Goal: Use online tool/utility: Use online tool/utility

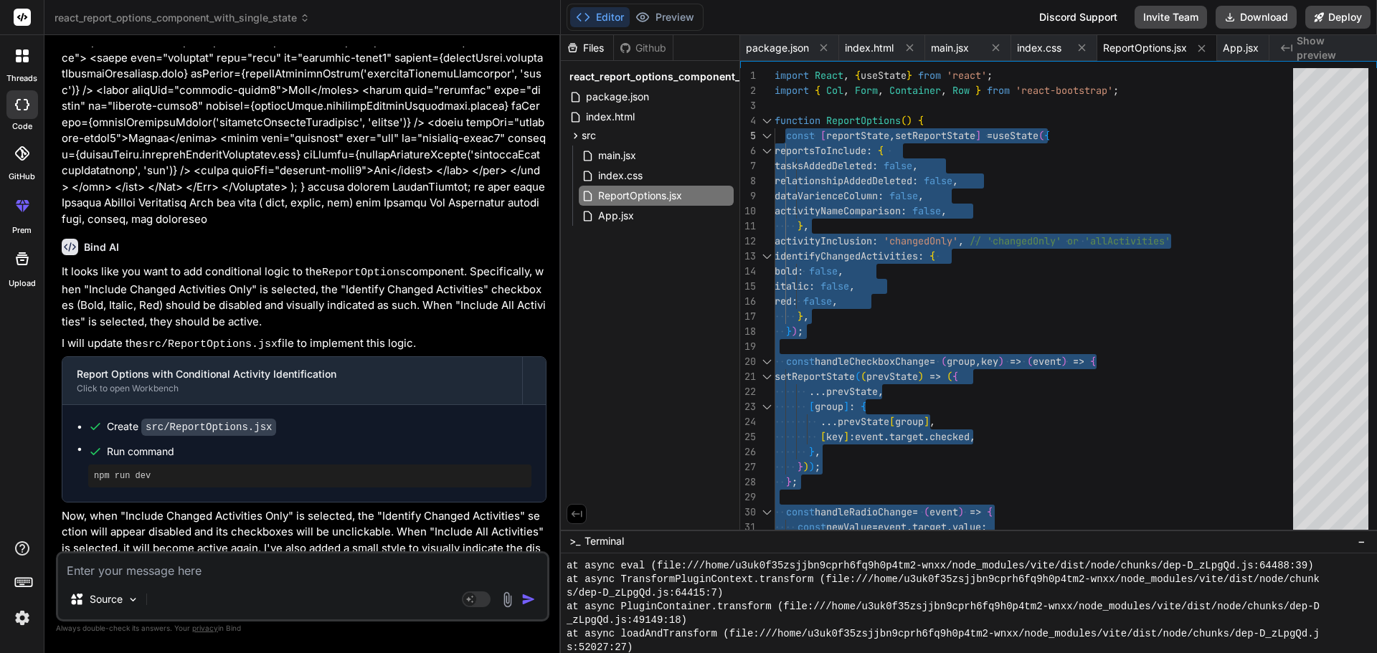
scroll to position [1444, 0]
click at [189, 582] on div "Source Agent Mode. When this toggle is activated, AI automatically makes decisi…" at bounding box center [302, 587] width 493 height 70
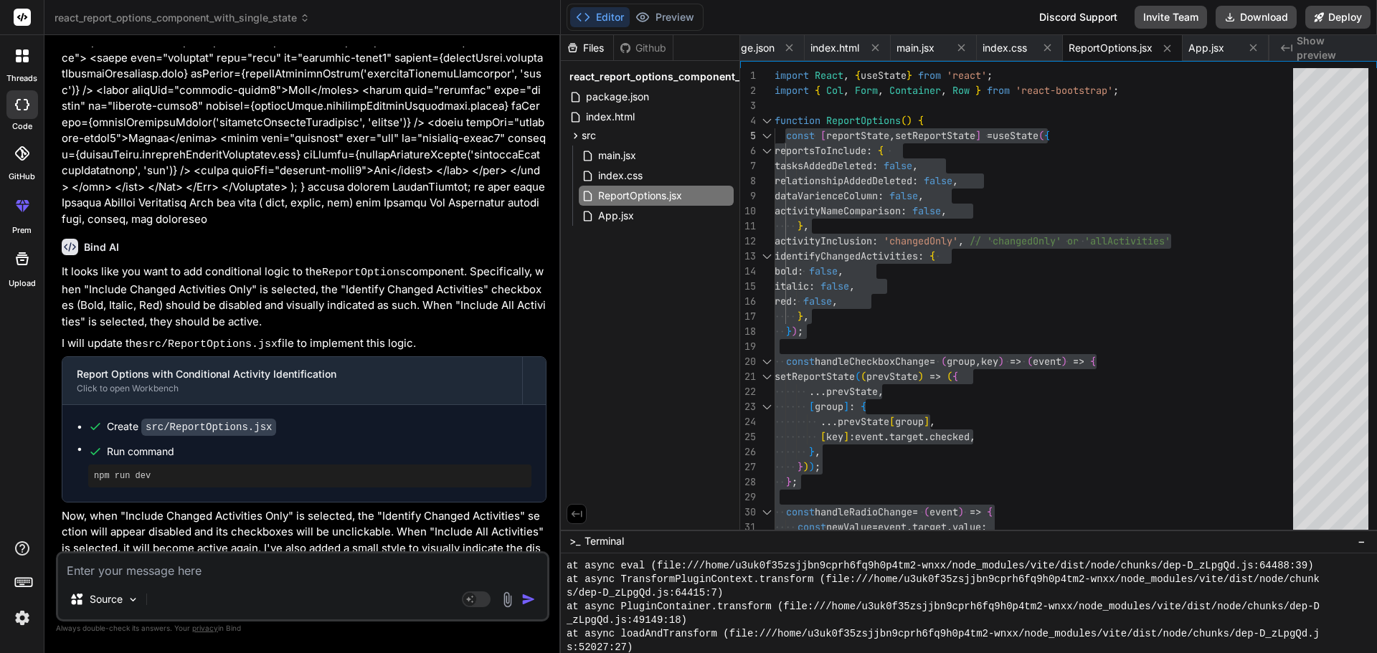
click at [179, 564] on textarea at bounding box center [302, 567] width 489 height 26
paste textarea "{columns && columns?.map((col, idx) => ( <th key={idx}>{formatColumnName(col)}<…"
type textarea "{columns && columns?.map((col, idx) => ( <th key={idx}>{formatColumnName(col)}<…"
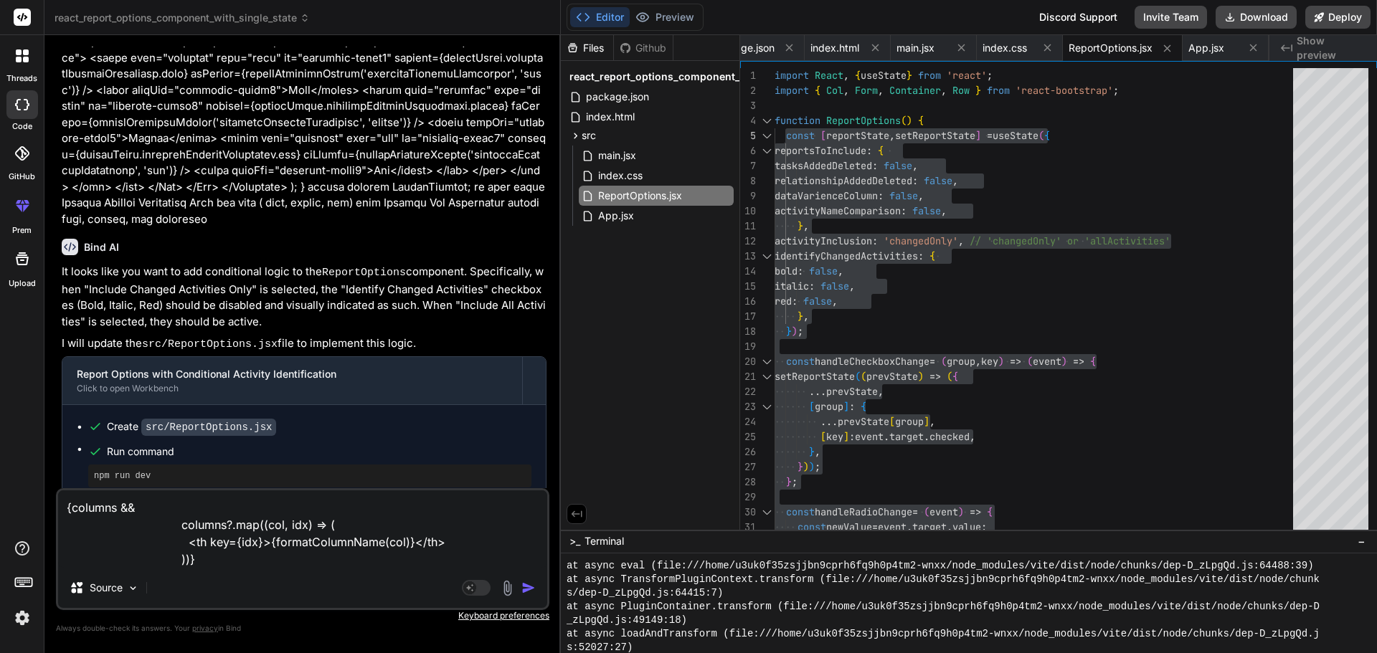
type textarea "x"
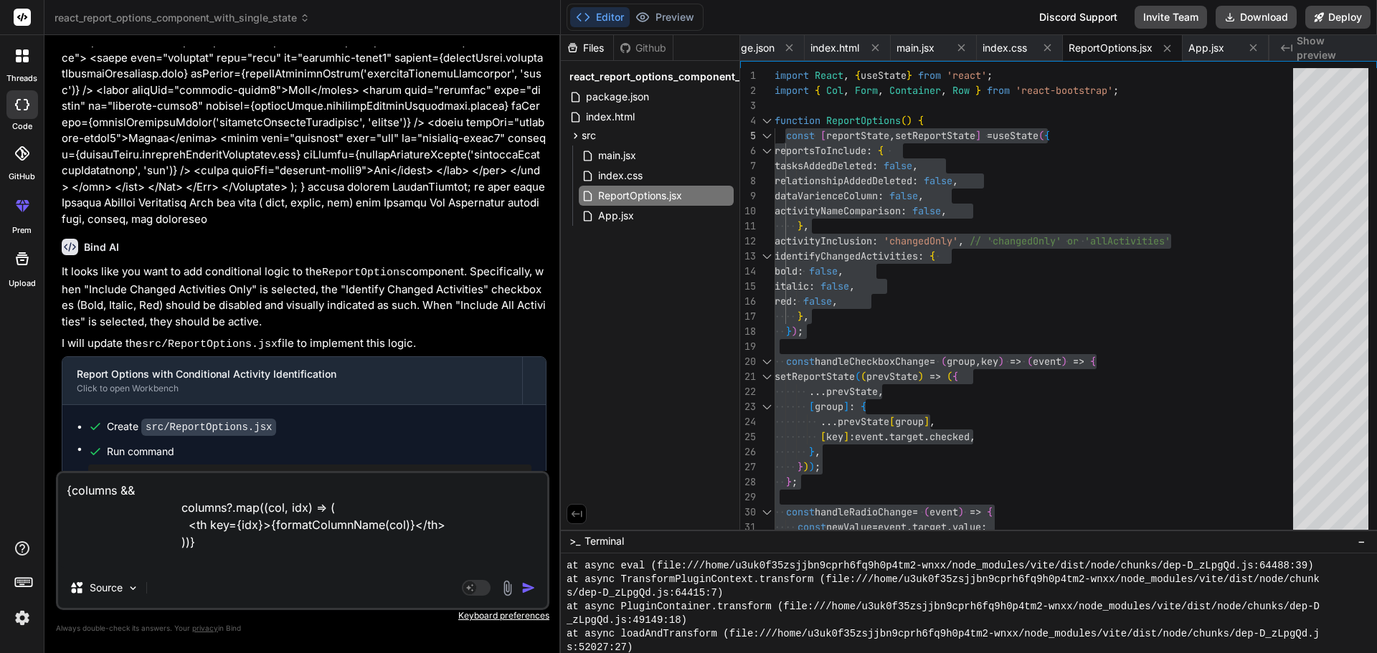
type textarea "{columns && columns?.map((col, idx) => ( <th key={idx}>{formatColumnName(col)}<…"
type textarea "x"
type textarea "{columns && columns?.map((col, idx) => ( <th key={idx}>{formatColumnName(col)}<…"
type textarea "x"
type textarea "{columns && columns?.map((col, idx) => ( <th key={idx}>{formatColumnName(col)}<…"
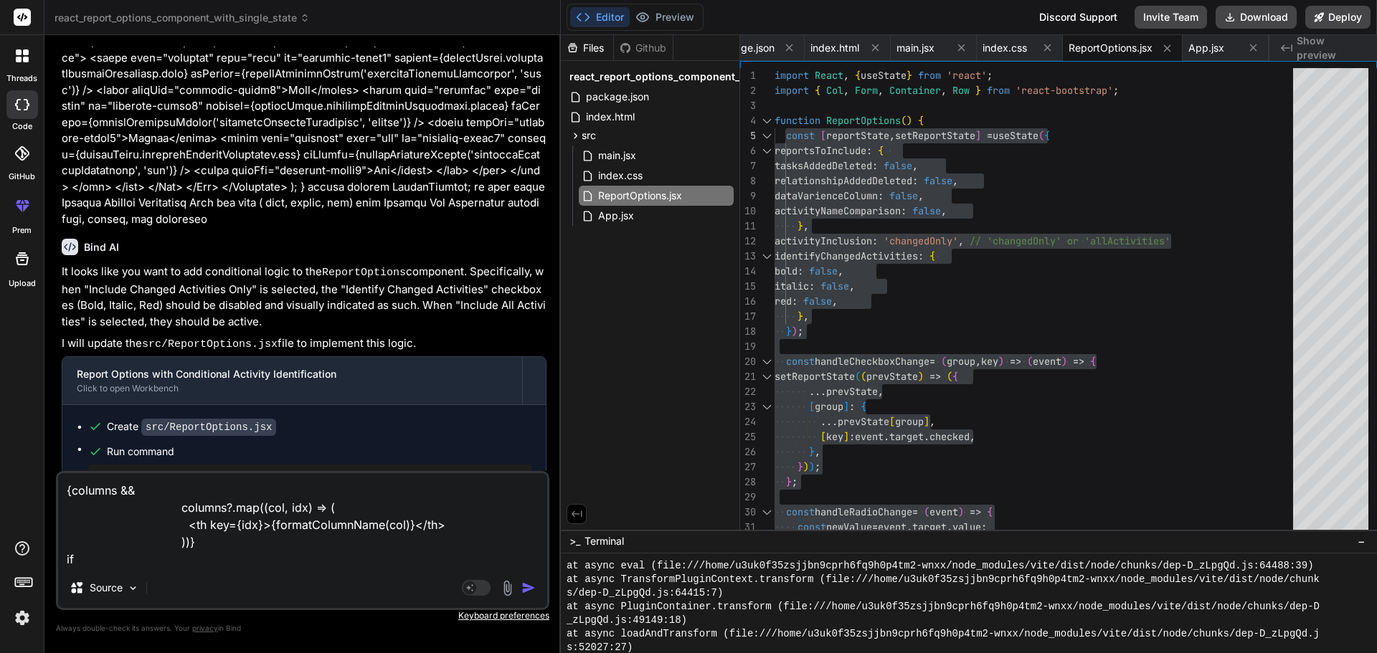
type textarea "x"
paste textarea "Free Float"
type textarea "{columns && columns?.map((col, idx) => ( <th key={idx}>{formatColumnName(col)}<…"
type textarea "x"
type textarea "{columns && columns?.map((col, idx) => ( <th key={idx}>{formatColumnName(col)}<…"
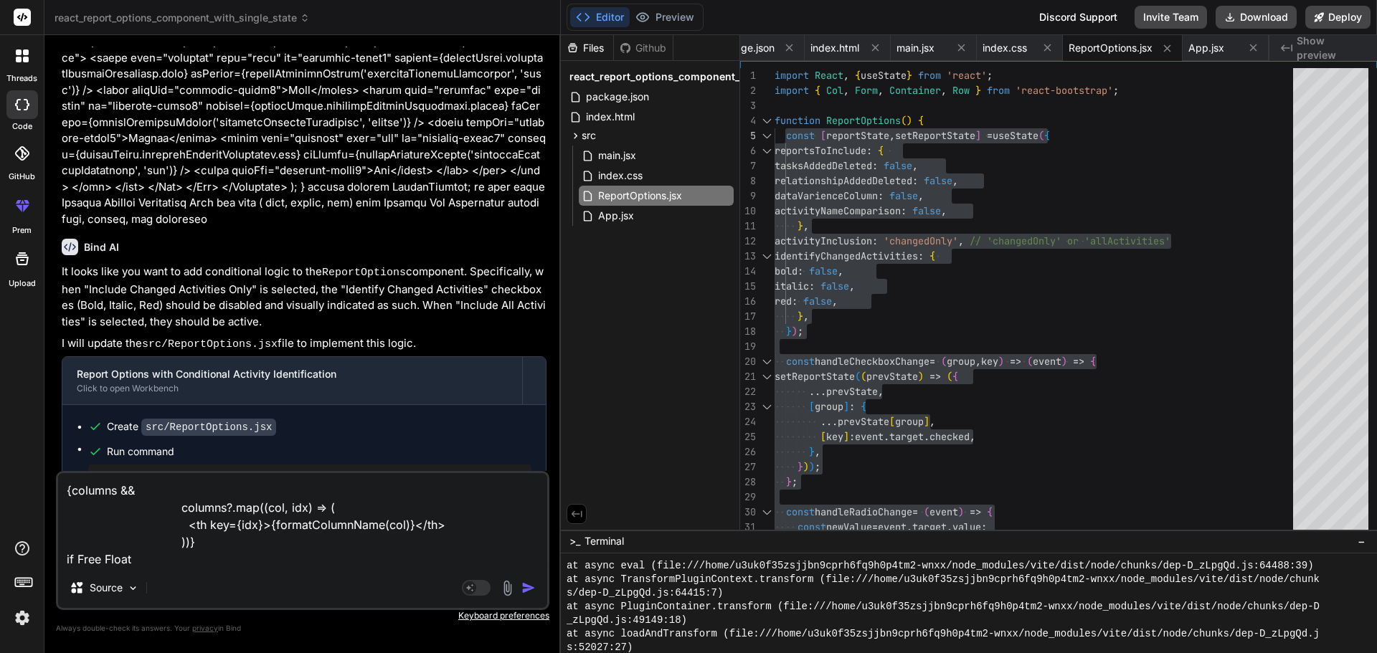
type textarea "x"
type textarea "{columns && columns?.map((col, idx) => ( <th key={idx}>{formatColumnName(col)}<…"
type textarea "x"
type textarea "{columns && columns?.map((col, idx) => ( <th key={idx}>{formatColumnName(col)}<…"
type textarea "x"
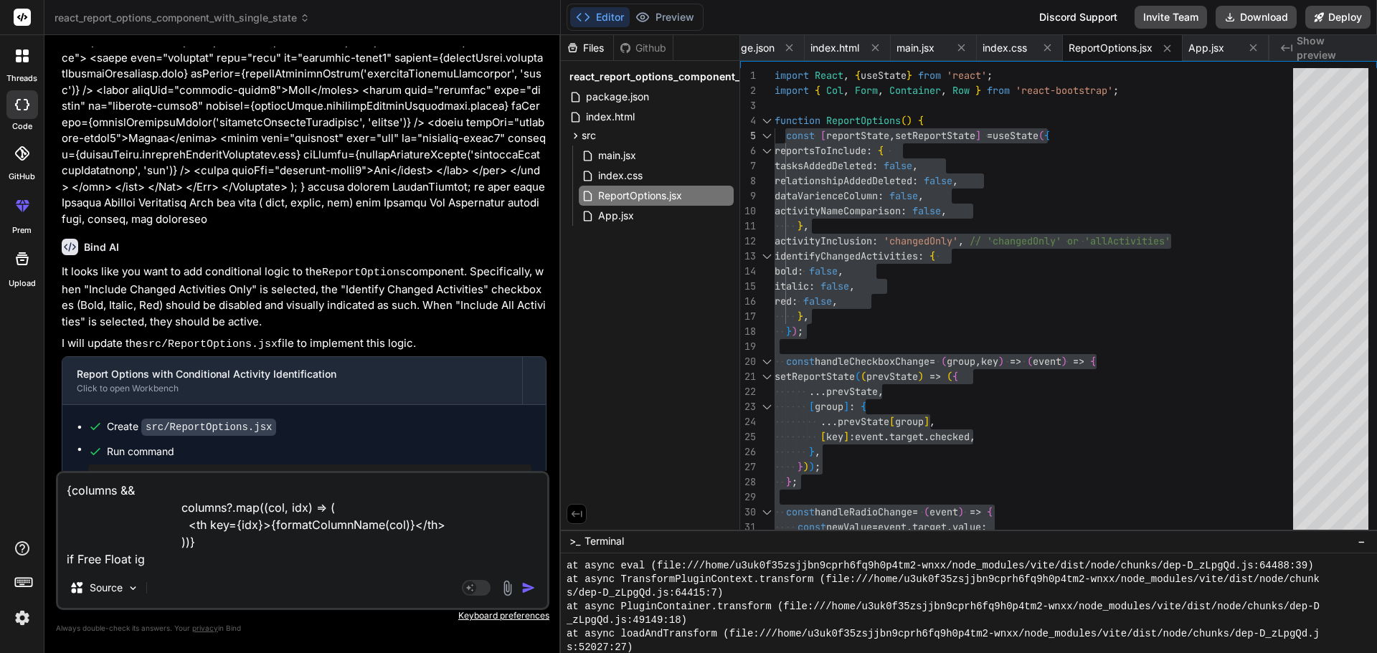
type textarea "{columns && columns?.map((col, idx) => ( <th key={idx}>{formatColumnName(col)}<…"
type textarea "x"
type textarea "{columns && columns?.map((col, idx) => ( <th key={idx}>{formatColumnName(col)}<…"
type textarea "x"
type textarea "{columns && columns?.map((col, idx) => ( <th key={idx}>{formatColumnName(col)}<…"
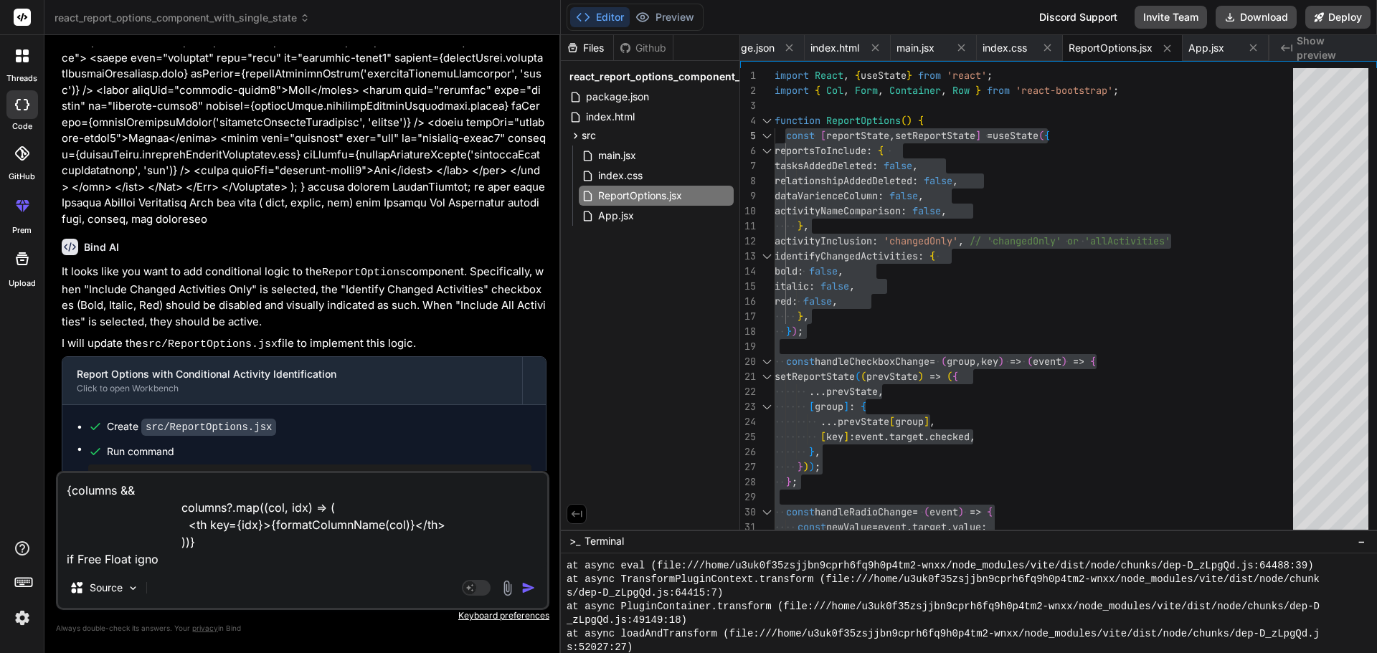
type textarea "x"
type textarea "{columns && columns?.map((col, idx) => ( <th key={idx}>{formatColumnName(col)}<…"
type textarea "x"
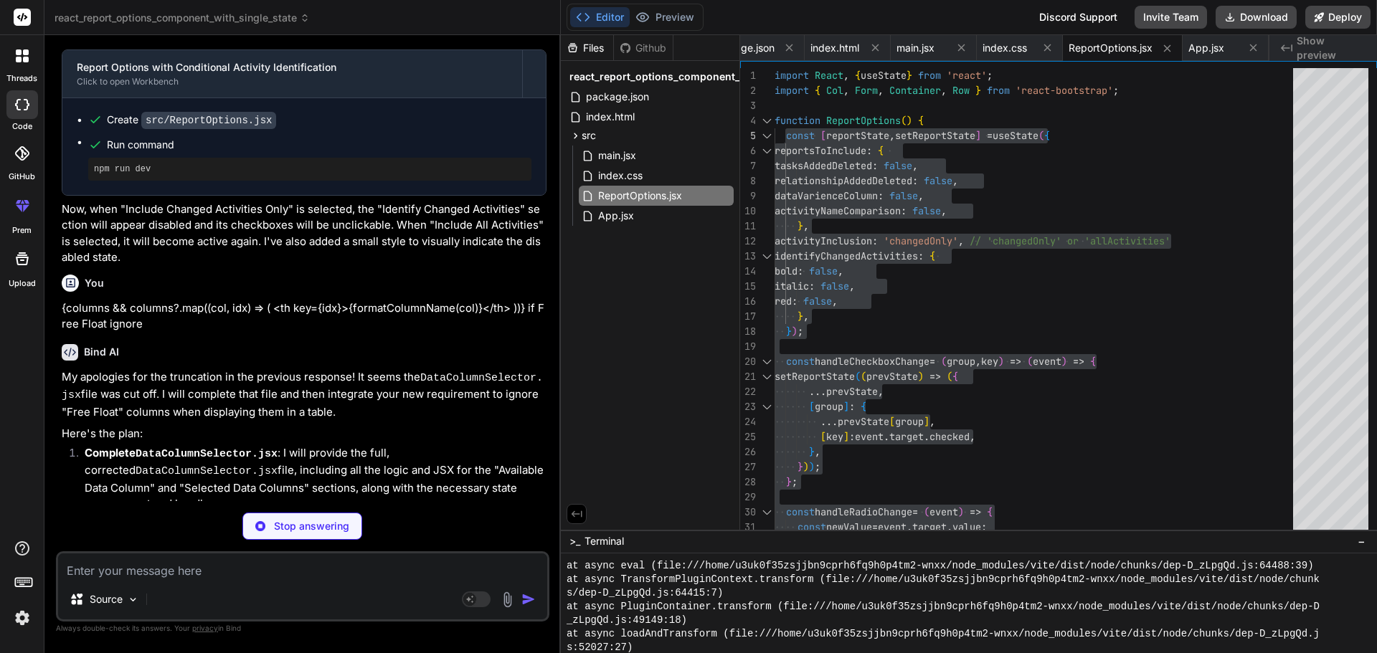
scroll to position [5153, 0]
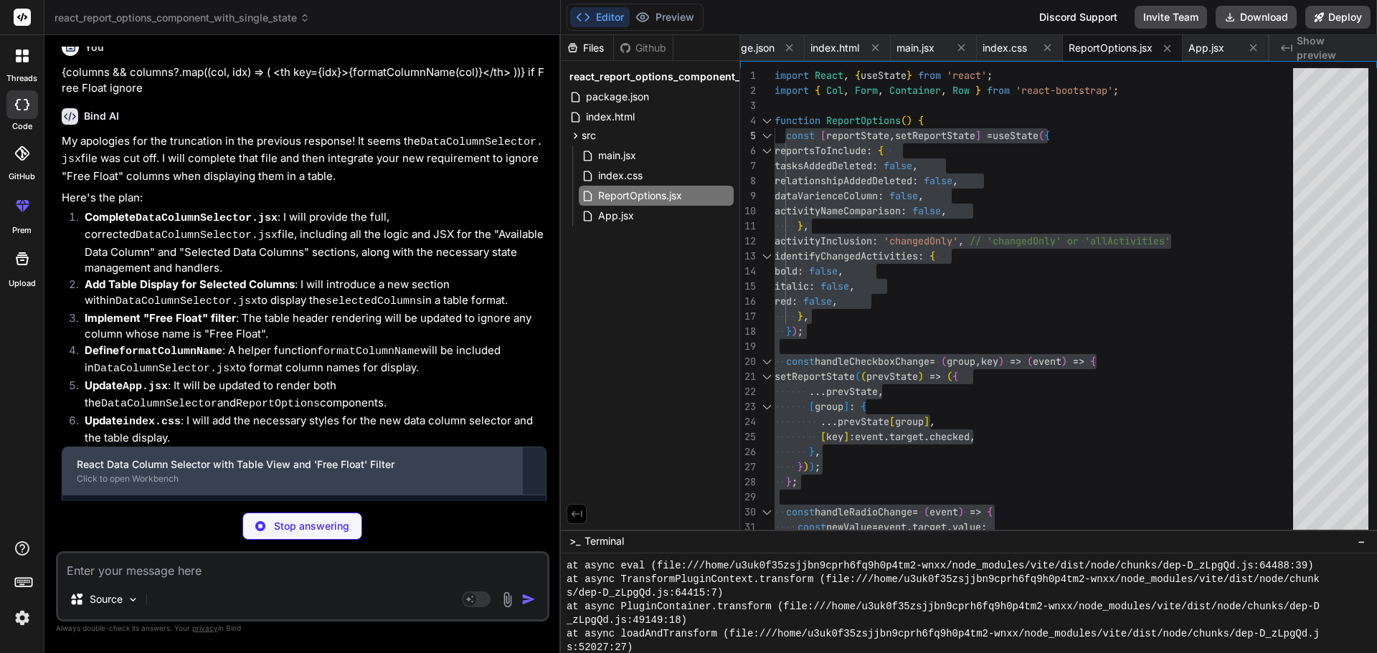
type textarea "x"
type textarea "export default DataColumnSelector;"
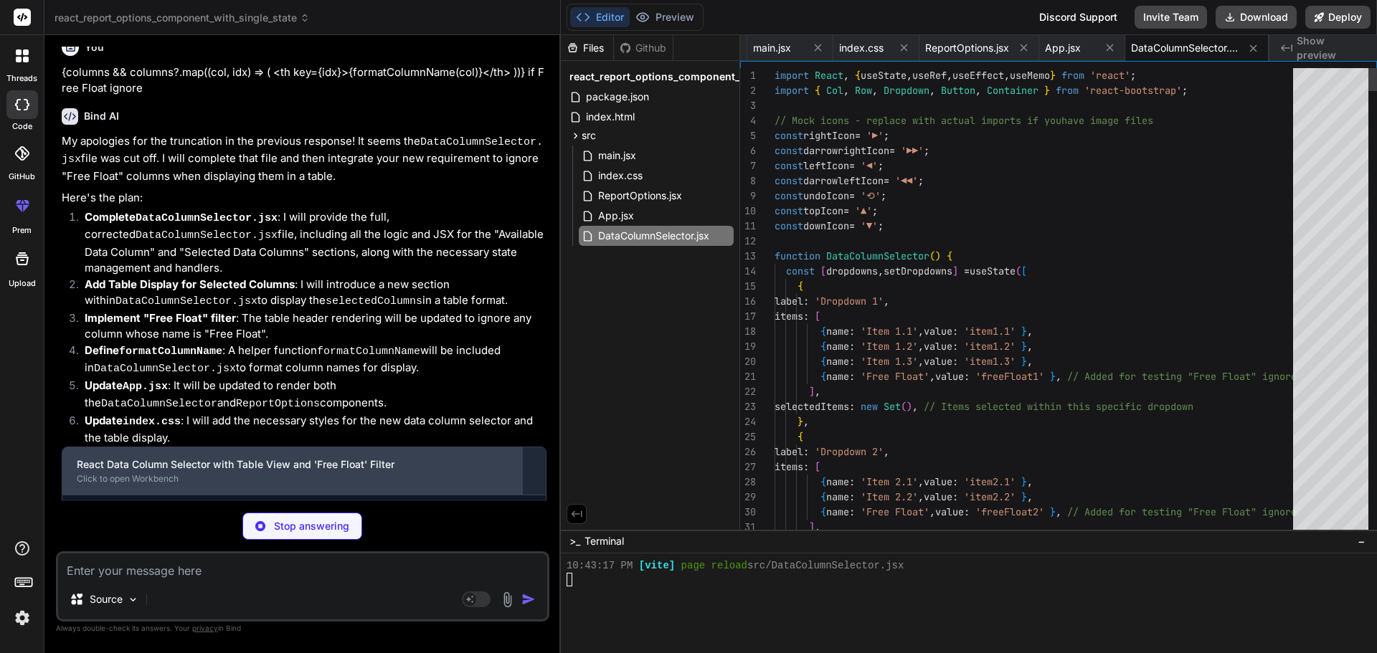
type textarea "x"
type textarea "</Row> </div> </Container> ); } export default DataColumnSelector;"
type textarea "x"
type textarea "</div> ); } export default App;"
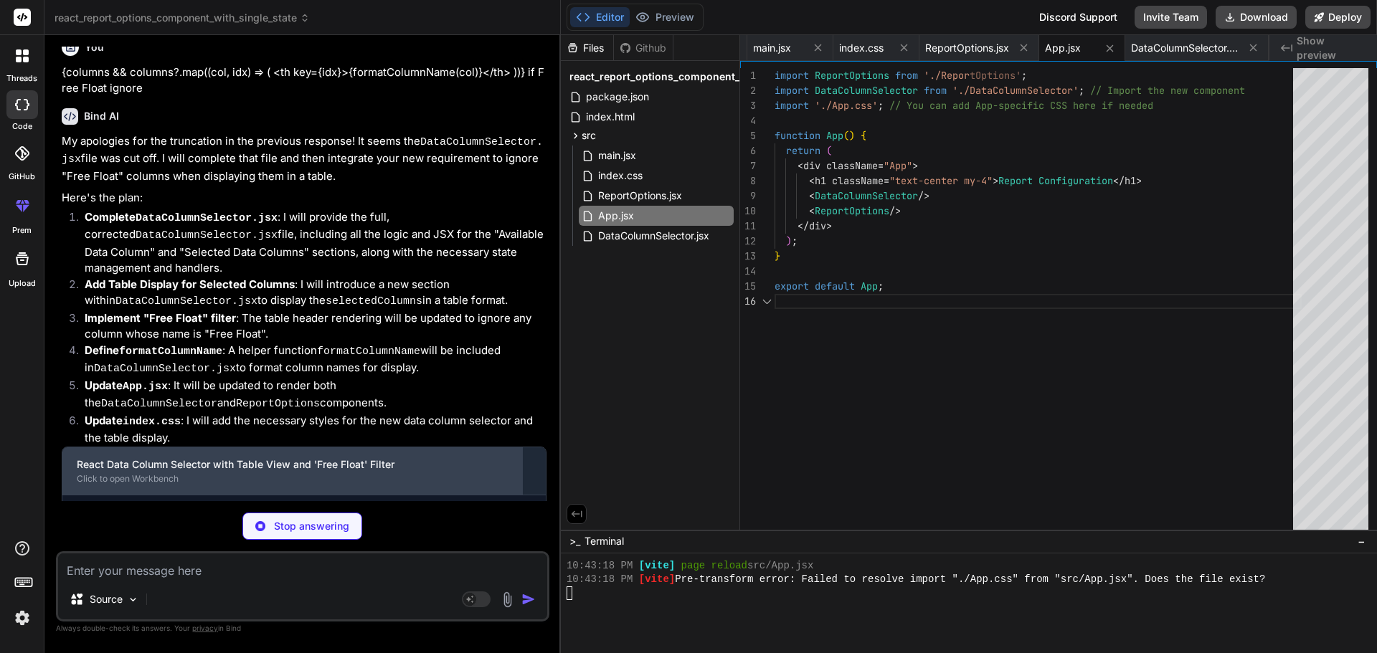
scroll to position [1840, 0]
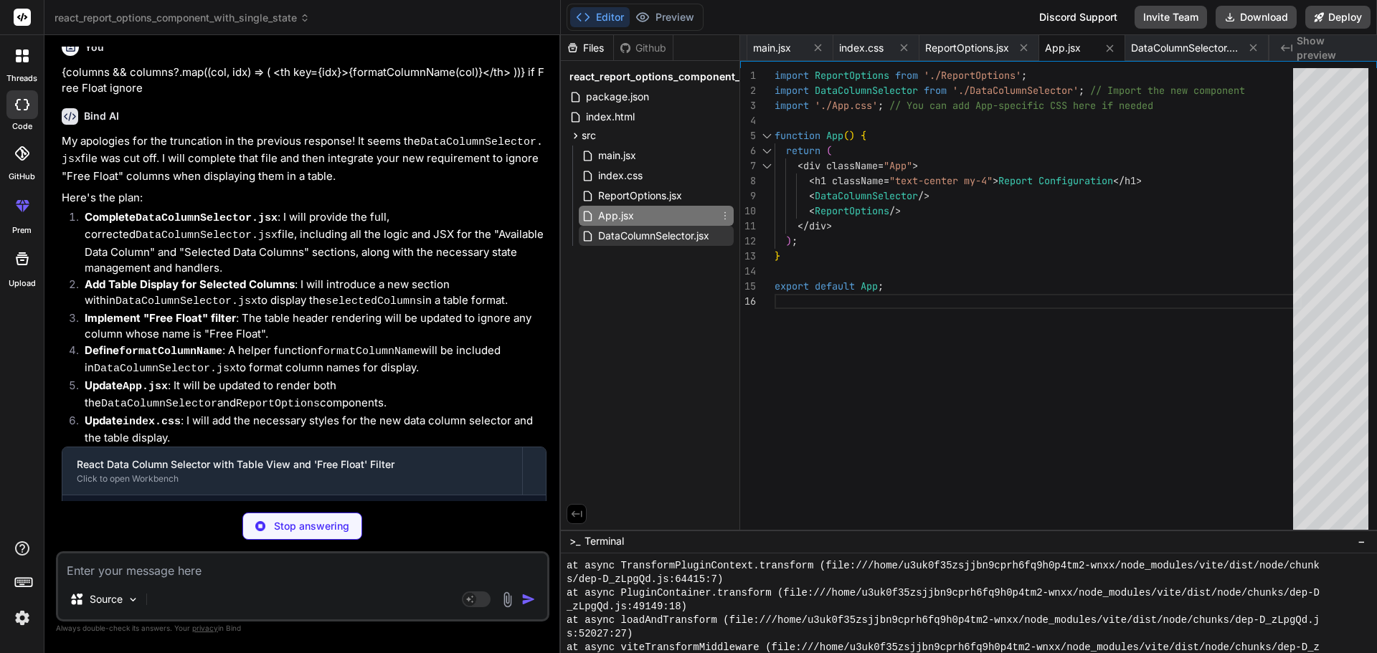
type textarea "x"
click at [643, 229] on span "DataColumnSelector.jsx" at bounding box center [654, 235] width 114 height 17
type textarea "</Row> </div> </Container> ); } export default DataColumnSelector;"
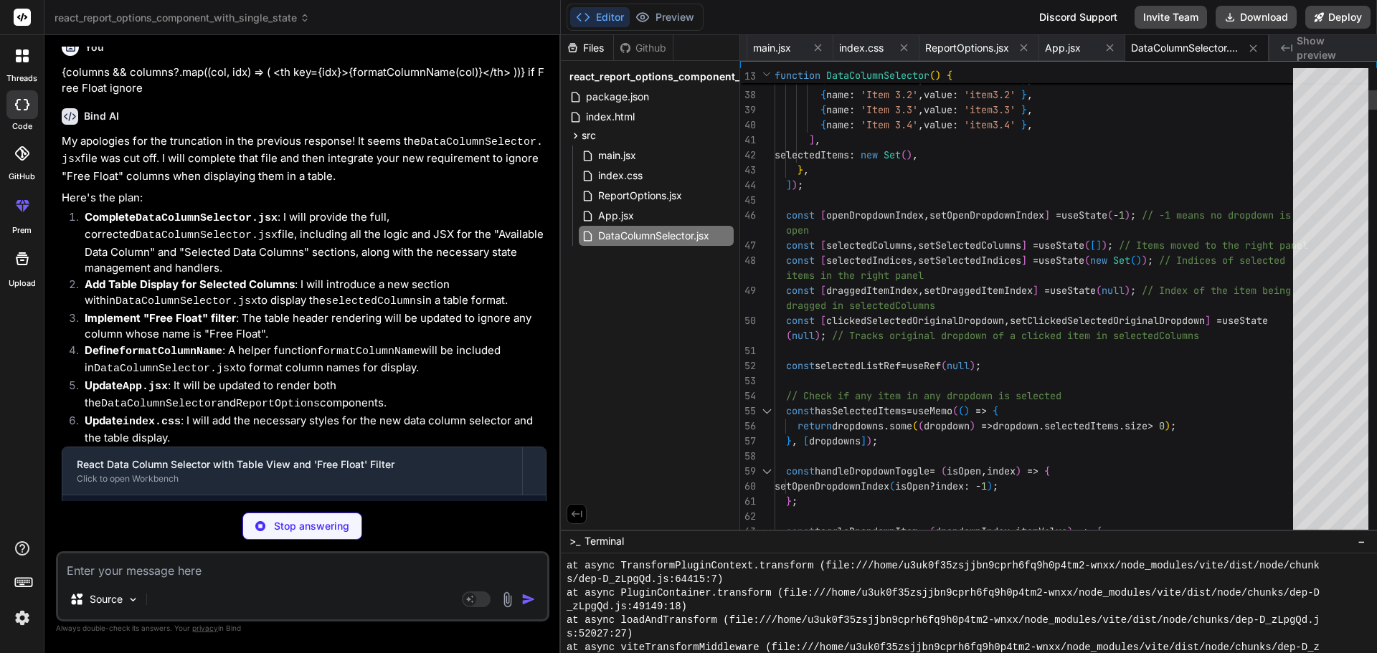
type textarea "x"
type textarea "h1 { color: #007bff; }"
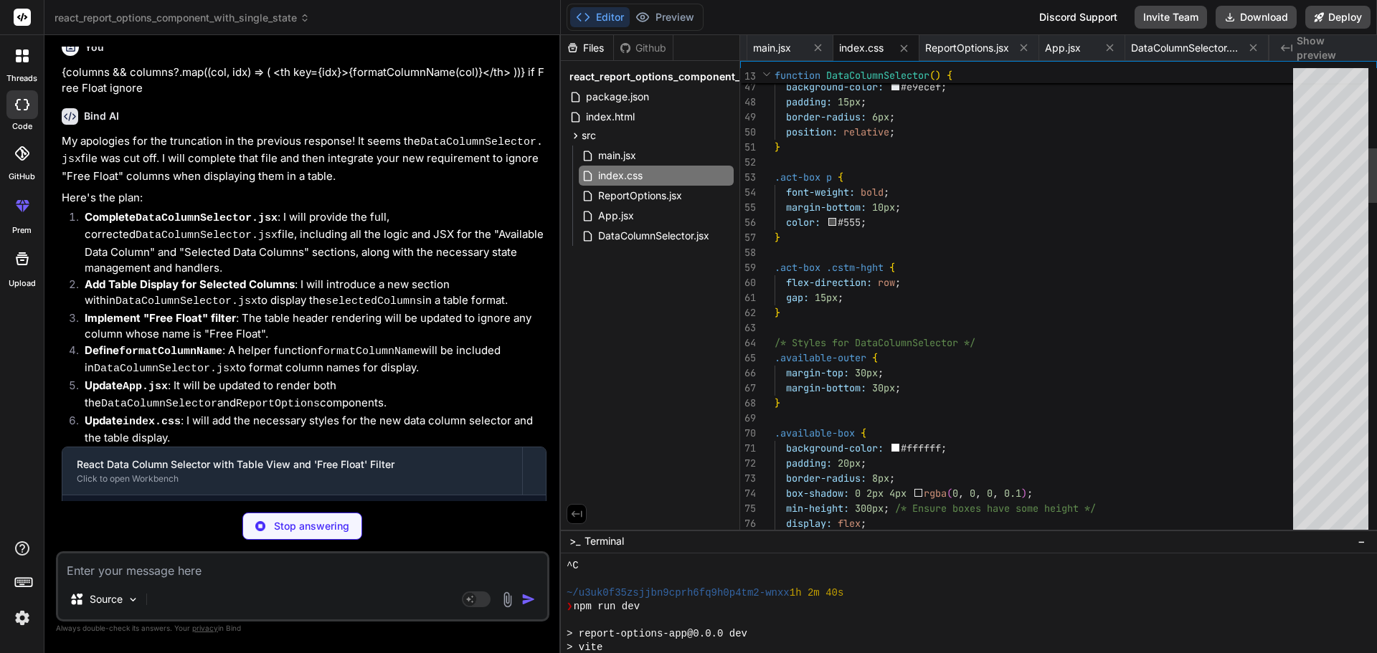
scroll to position [1976, 0]
type textarea "x"
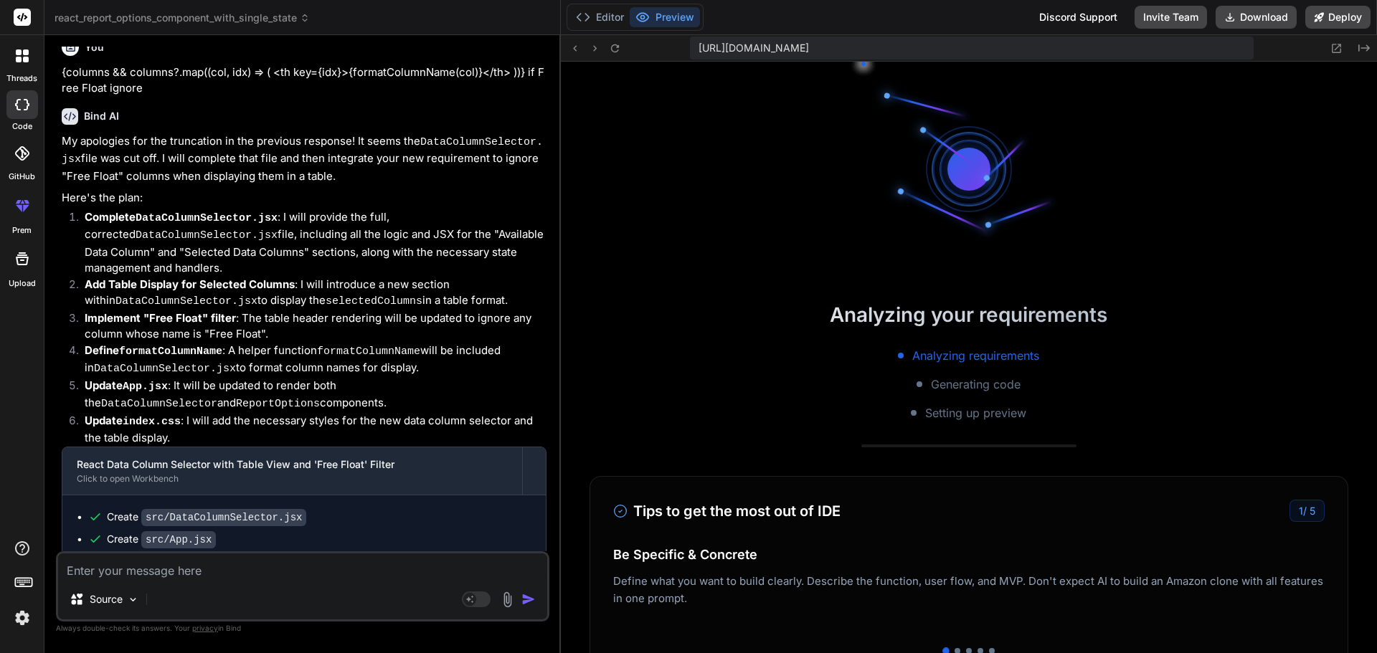
scroll to position [2426, 0]
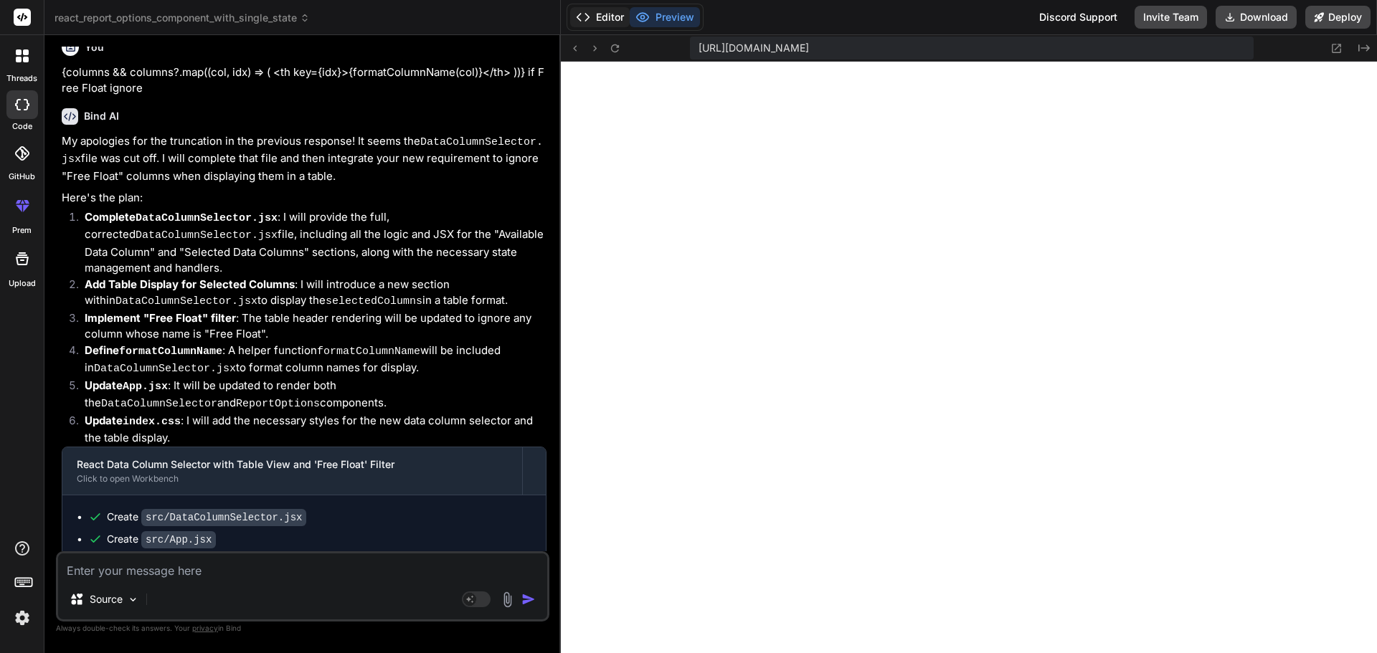
click at [614, 11] on button "Editor" at bounding box center [600, 17] width 60 height 20
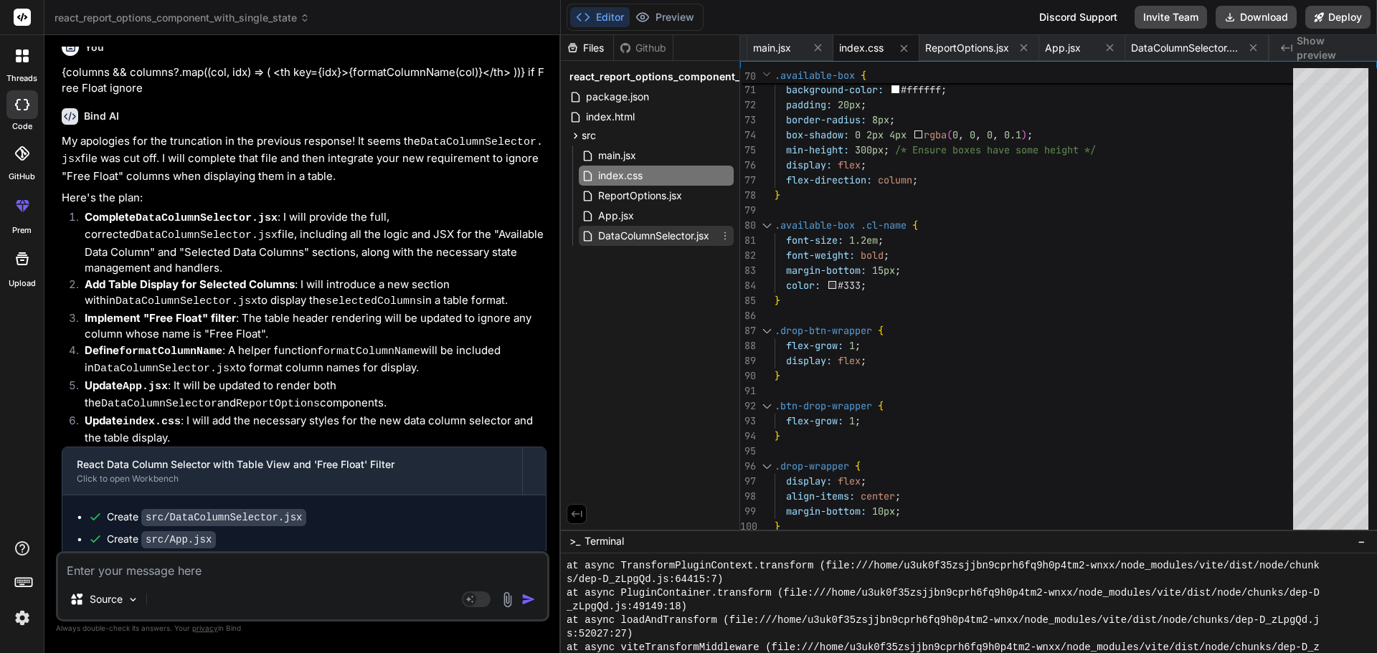
click at [658, 235] on span "DataColumnSelector.jsx" at bounding box center [654, 235] width 114 height 17
type textarea "</Row> </div> </Container> ); } export default DataColumnSelector;"
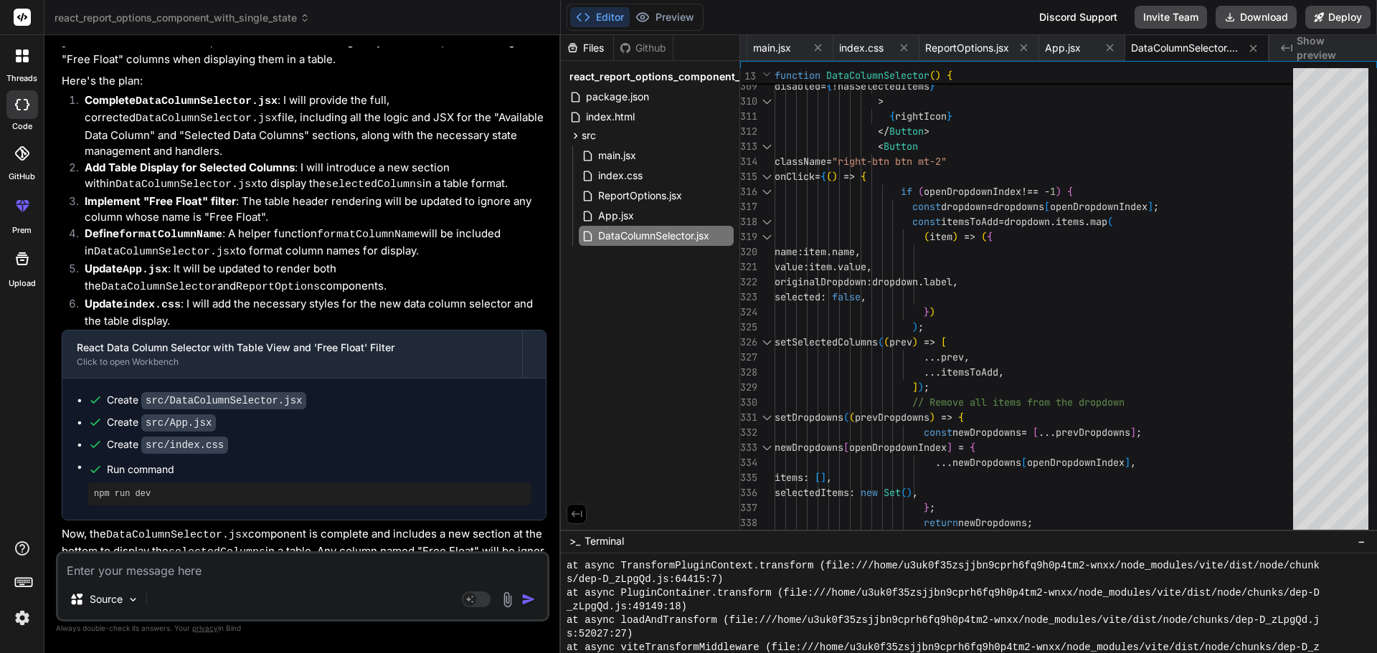
scroll to position [5274, 0]
